Goal: Book appointment/travel/reservation

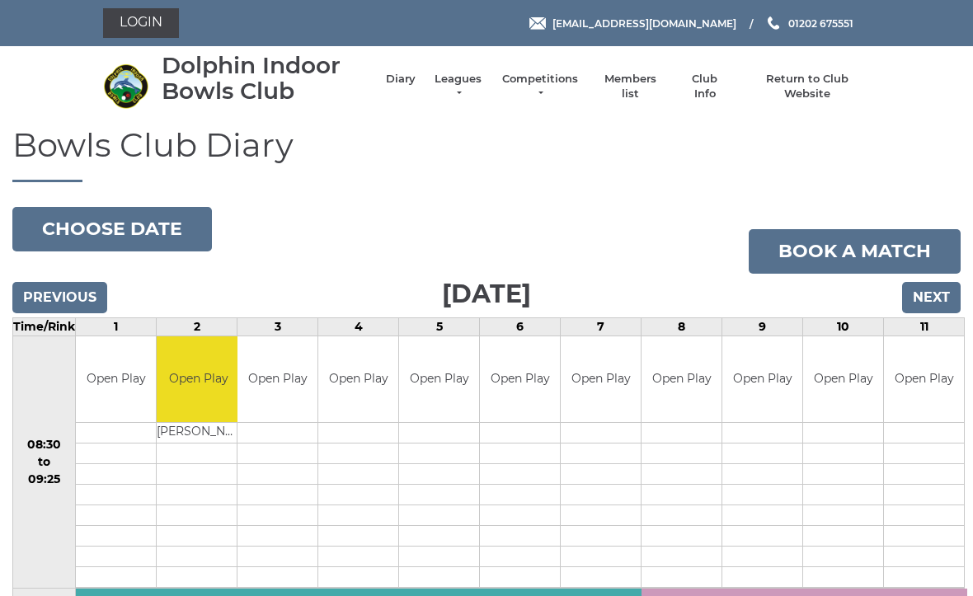
click at [946, 305] on input "Next" at bounding box center [931, 297] width 59 height 31
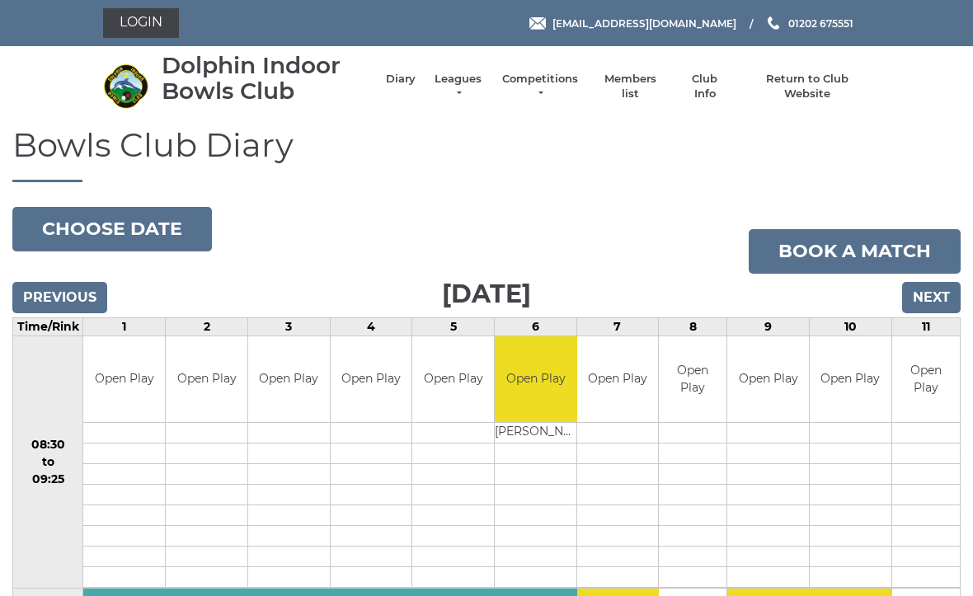
click at [936, 297] on input "Next" at bounding box center [931, 297] width 59 height 31
click at [937, 306] on input "Next" at bounding box center [931, 297] width 59 height 31
click at [942, 293] on input "Next" at bounding box center [931, 297] width 59 height 31
click at [940, 309] on input "Next" at bounding box center [931, 297] width 59 height 31
click at [938, 282] on input "Next" at bounding box center [931, 297] width 59 height 31
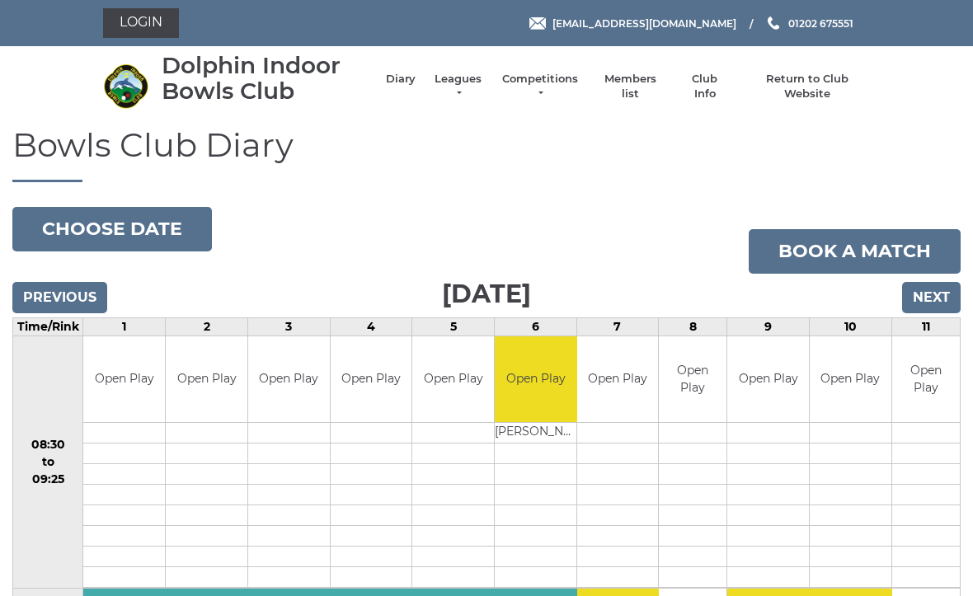
scroll to position [24, 0]
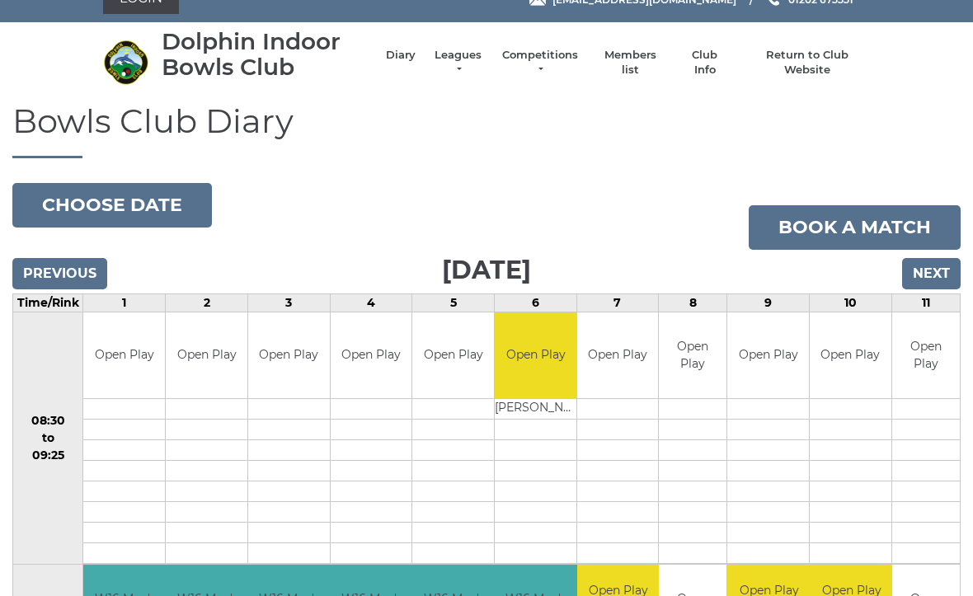
click at [72, 290] on input "Previous" at bounding box center [59, 273] width 95 height 31
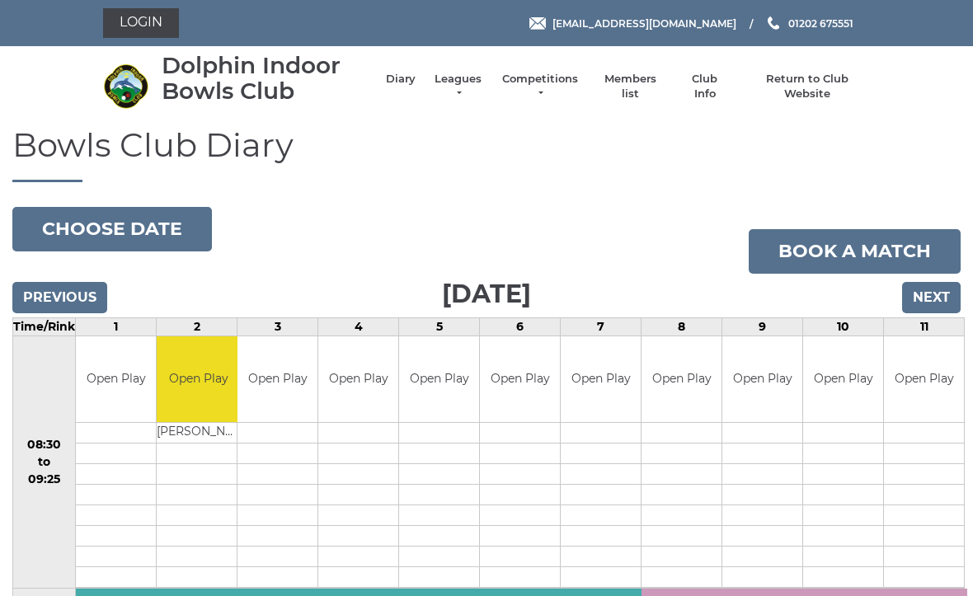
click at [884, 416] on td "Open Play" at bounding box center [924, 380] width 80 height 87
click at [941, 304] on input "Next" at bounding box center [931, 297] width 59 height 31
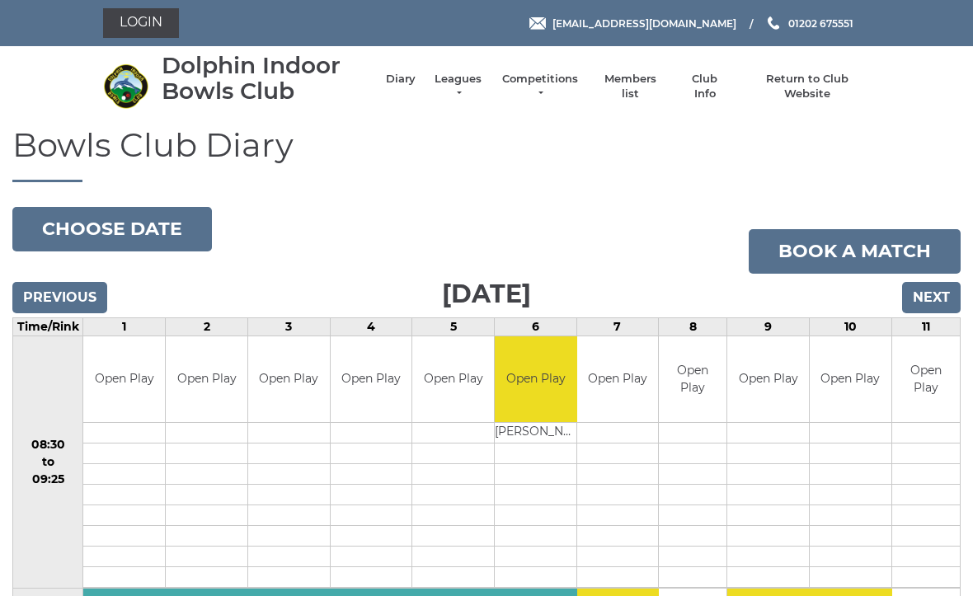
click at [935, 302] on input "Next" at bounding box center [931, 297] width 59 height 31
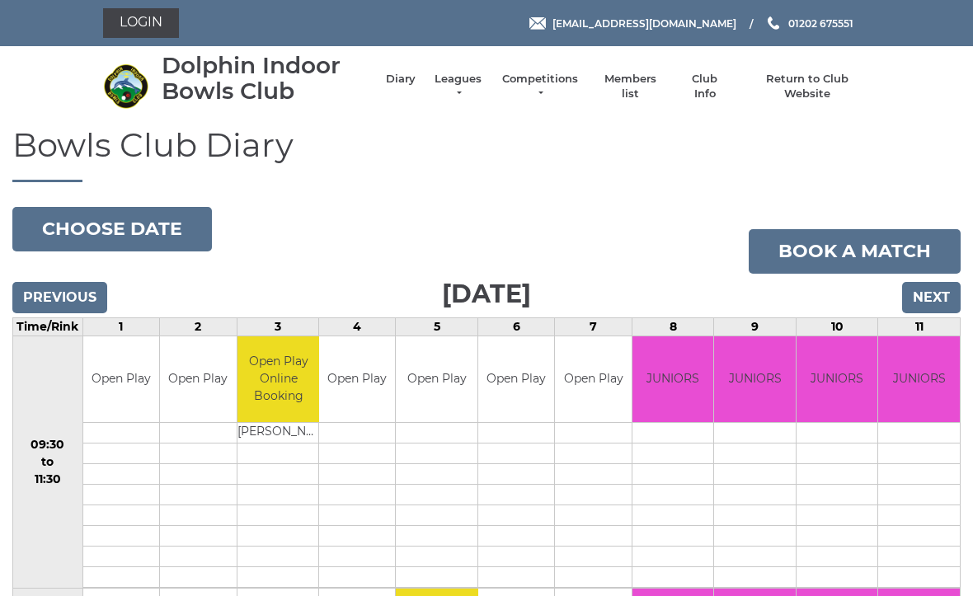
click at [935, 298] on input "Next" at bounding box center [931, 297] width 59 height 31
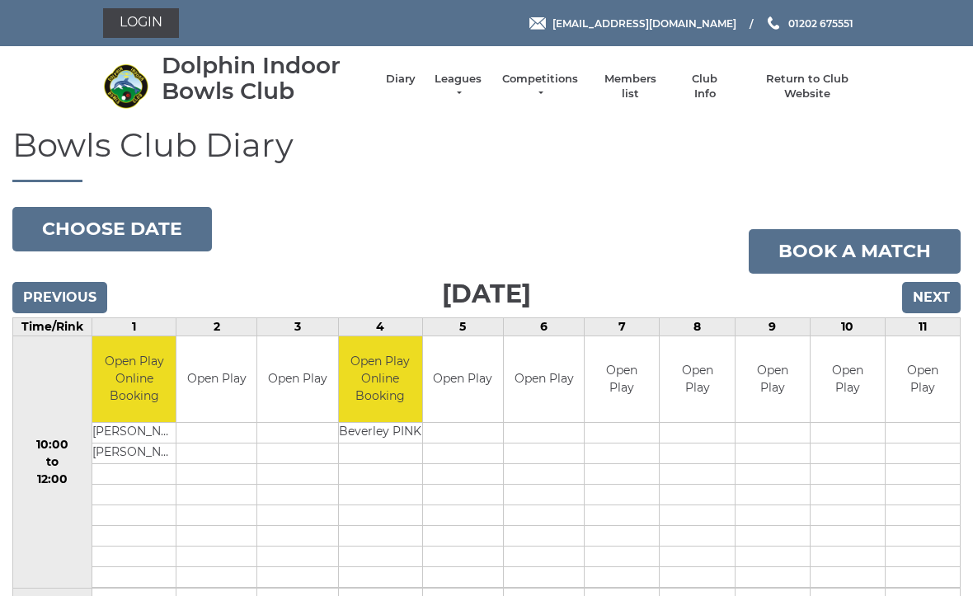
click at [943, 304] on input "Next" at bounding box center [931, 297] width 59 height 31
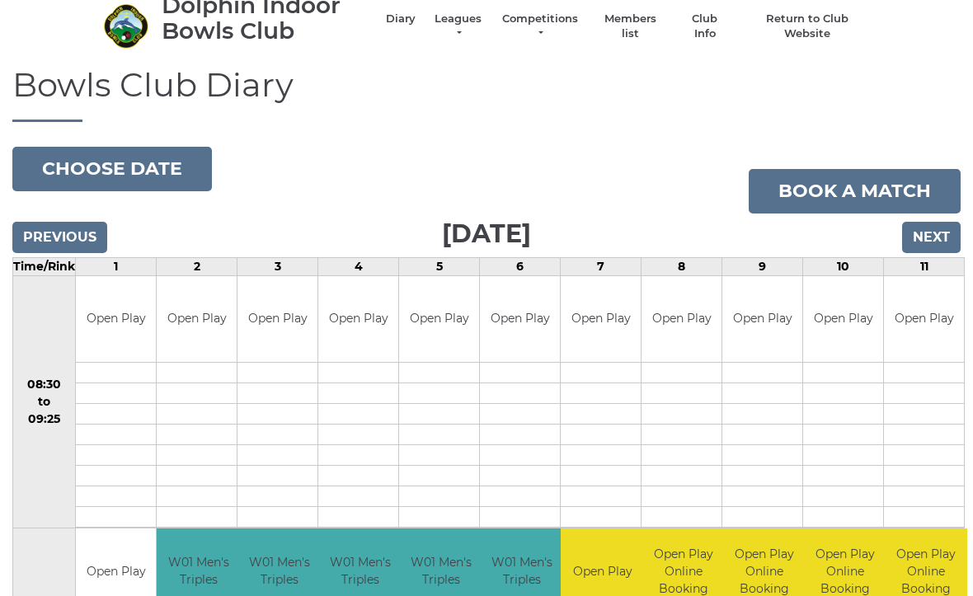
scroll to position [58, 0]
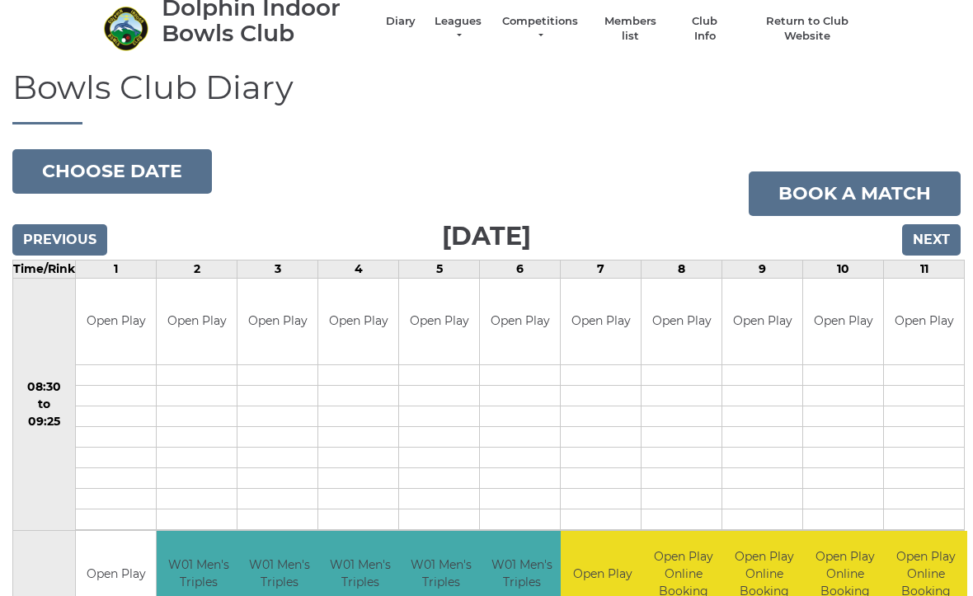
click at [933, 239] on input "Next" at bounding box center [931, 239] width 59 height 31
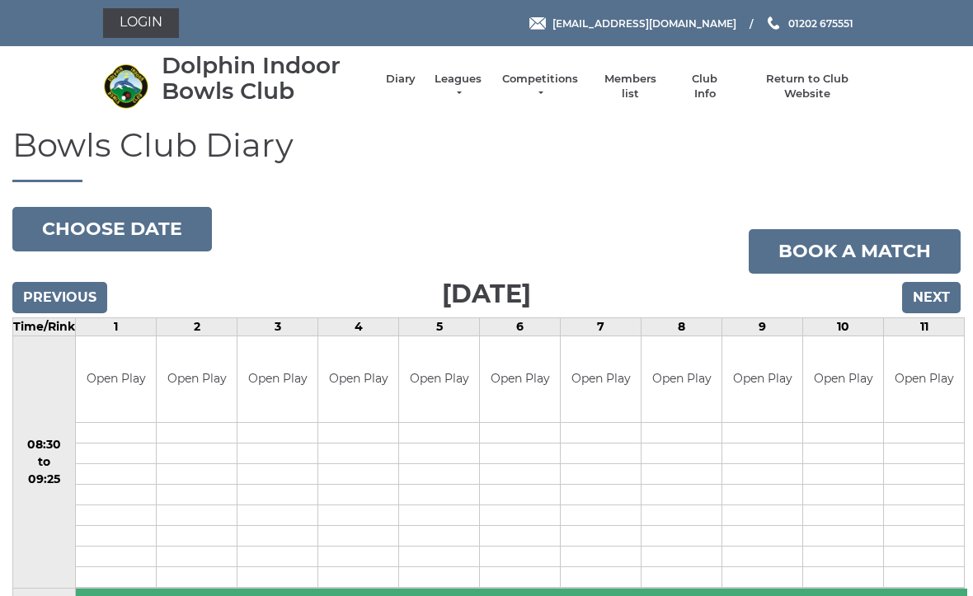
click at [933, 293] on input "Next" at bounding box center [931, 297] width 59 height 31
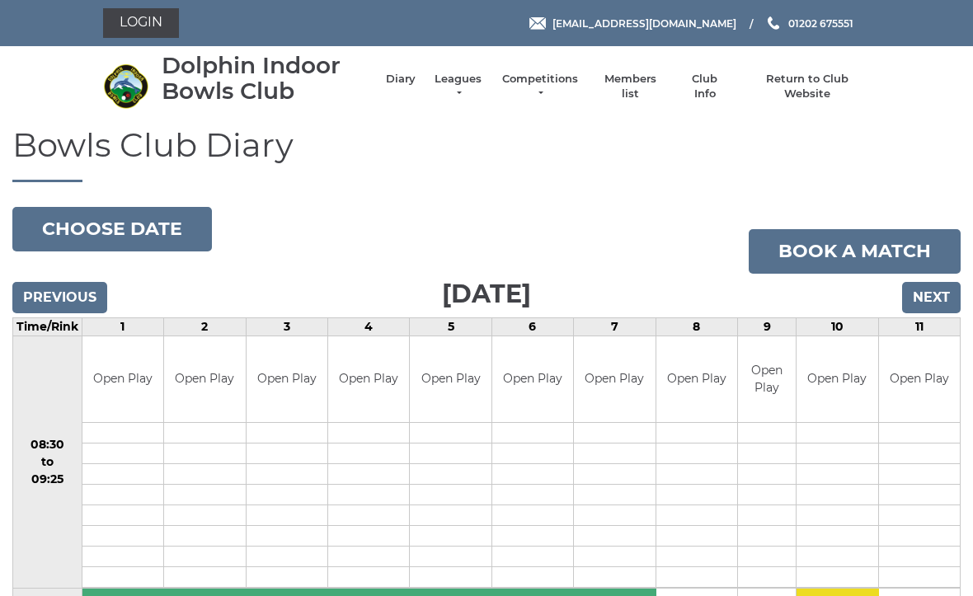
click at [938, 299] on input "Next" at bounding box center [931, 297] width 59 height 31
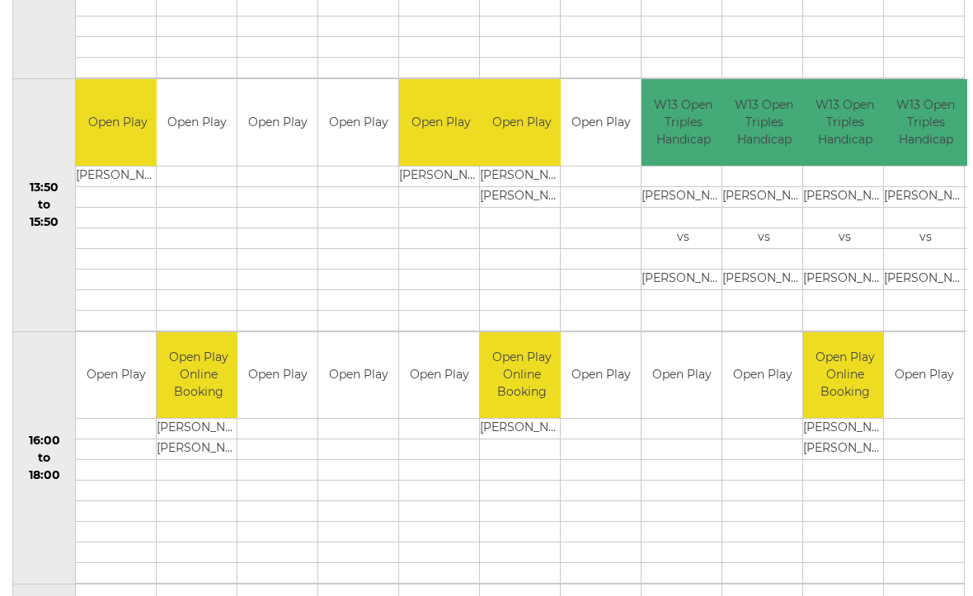
scroll to position [1016, 0]
